Goal: Find specific page/section: Find specific page/section

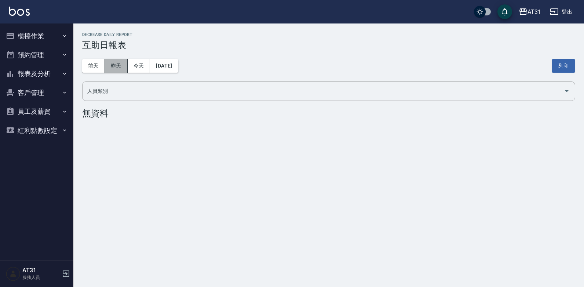
click at [116, 68] on button "昨天" at bounding box center [116, 66] width 23 height 14
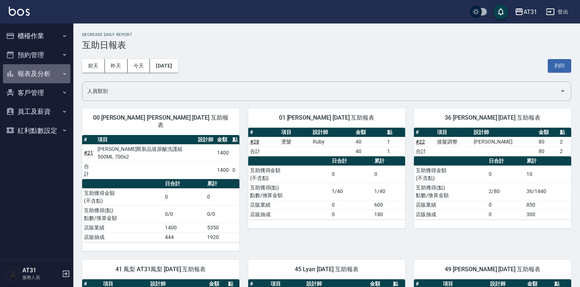
click at [42, 70] on button "報表及分析" at bounding box center [37, 73] width 68 height 19
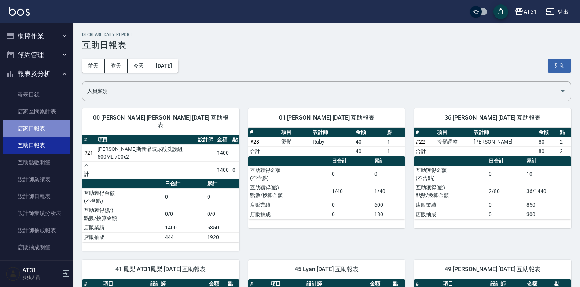
click at [51, 132] on link "店家日報表" at bounding box center [37, 128] width 68 height 17
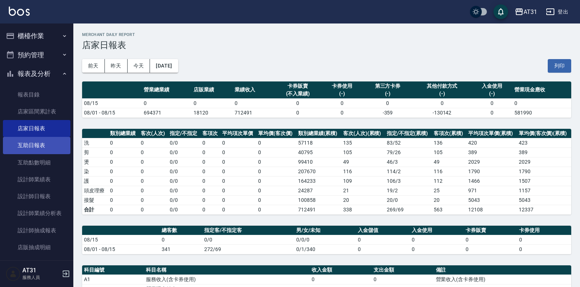
click at [48, 145] on link "互助日報表" at bounding box center [37, 145] width 68 height 17
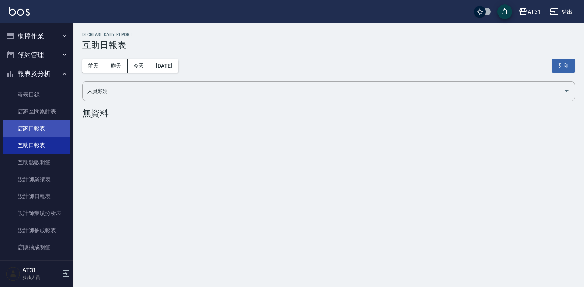
click at [49, 125] on link "店家日報表" at bounding box center [37, 128] width 68 height 17
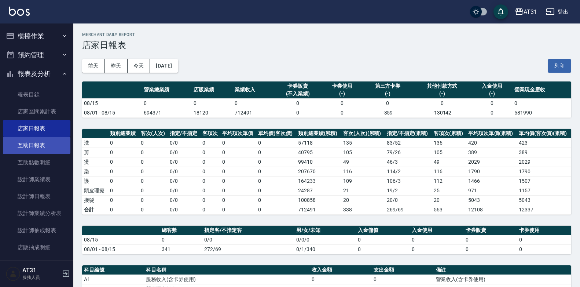
click at [37, 141] on link "互助日報表" at bounding box center [37, 145] width 68 height 17
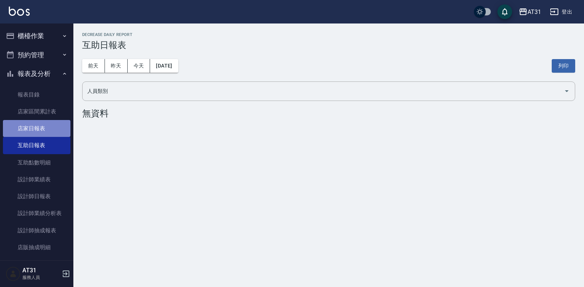
click at [41, 132] on link "店家日報表" at bounding box center [37, 128] width 68 height 17
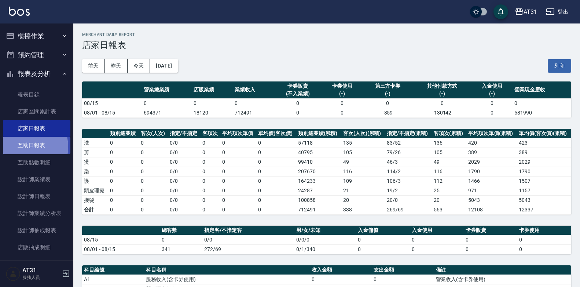
click at [22, 147] on link "互助日報表" at bounding box center [37, 145] width 68 height 17
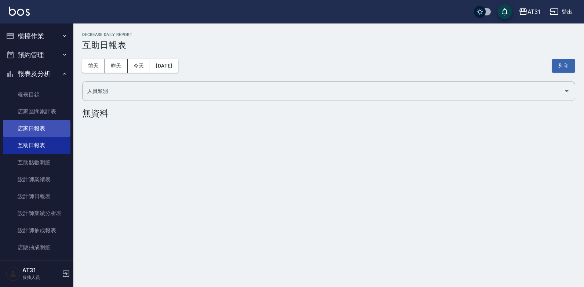
click at [31, 130] on link "店家日報表" at bounding box center [37, 128] width 68 height 17
